Goal: Information Seeking & Learning: Check status

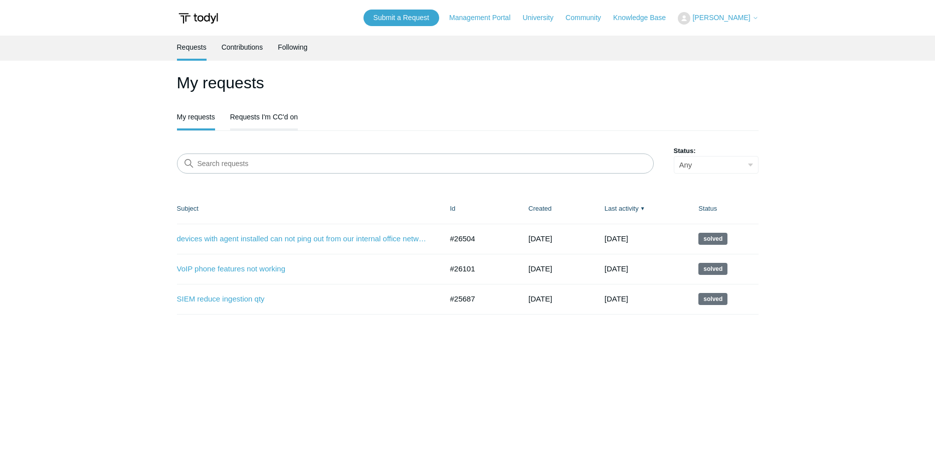
click at [253, 113] on link "Requests I'm CC'd on" at bounding box center [264, 115] width 68 height 21
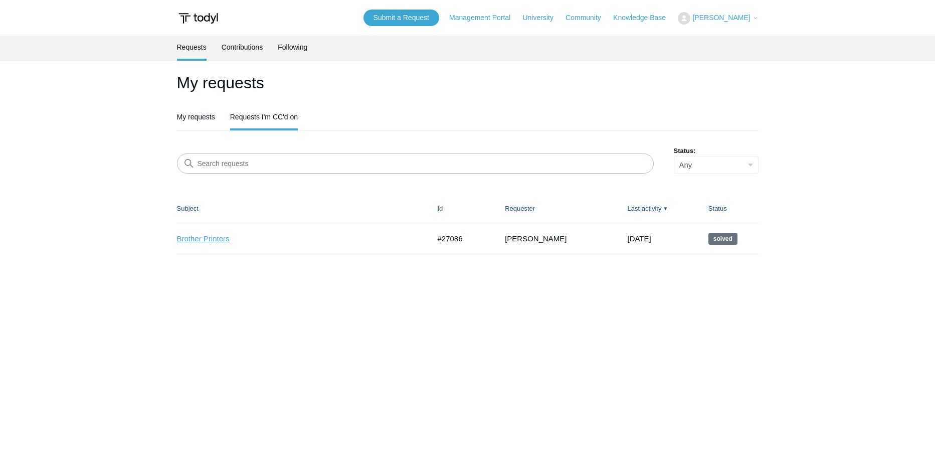
click at [184, 239] on link "Brother Printers" at bounding box center [296, 239] width 238 height 12
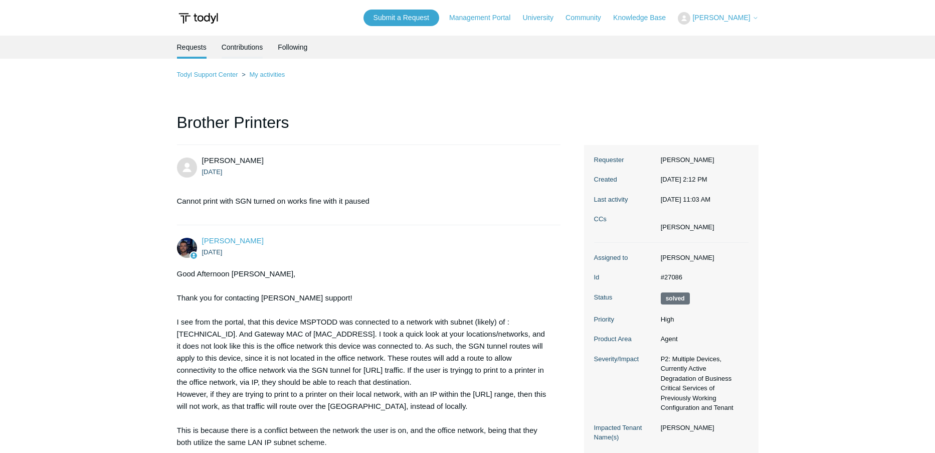
click at [234, 48] on link "Contributions" at bounding box center [243, 46] width 42 height 21
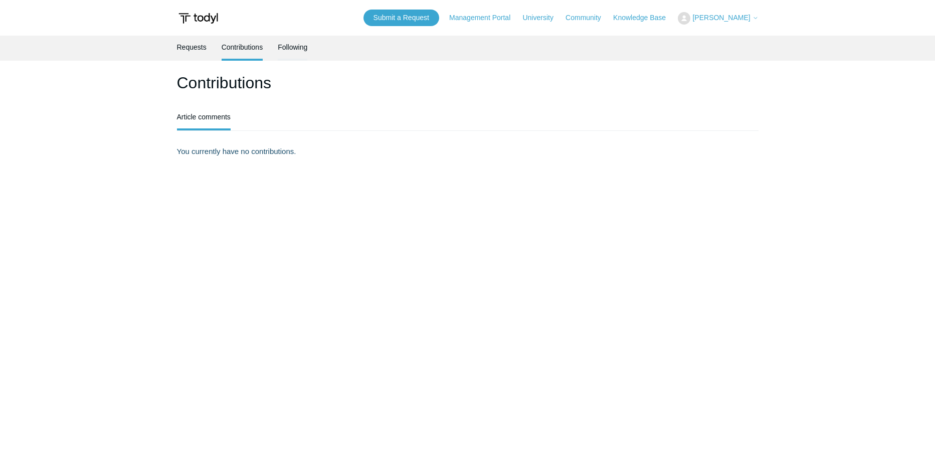
click at [295, 48] on link "Following" at bounding box center [293, 46] width 30 height 21
click at [193, 51] on link "Requests" at bounding box center [192, 46] width 30 height 21
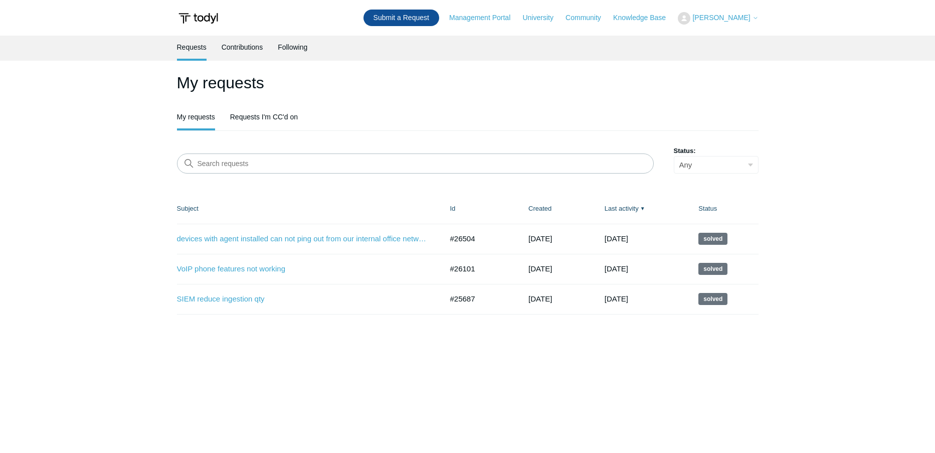
click at [396, 18] on link "Submit a Request" at bounding box center [401, 18] width 76 height 17
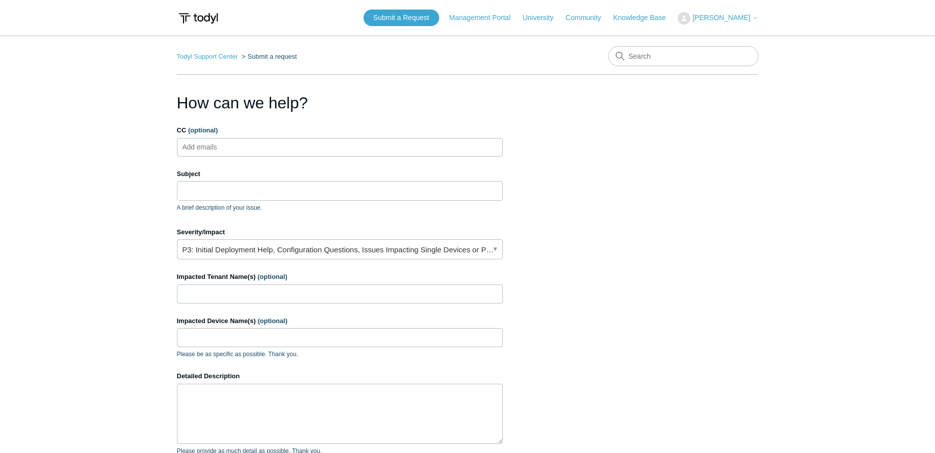
click at [719, 14] on span "[PERSON_NAME]" at bounding box center [721, 18] width 58 height 8
click at [710, 40] on link "My Support Requests" at bounding box center [727, 40] width 98 height 18
